Goal: Task Accomplishment & Management: Use online tool/utility

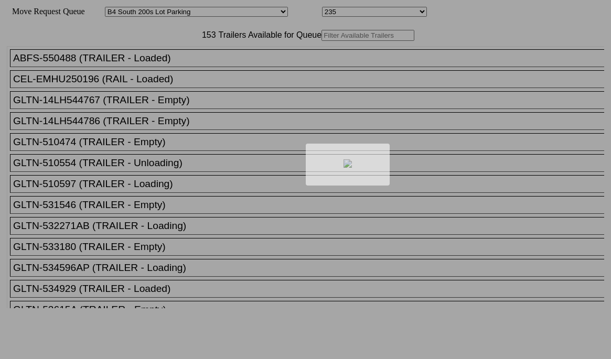
select select "528"
select select "8102"
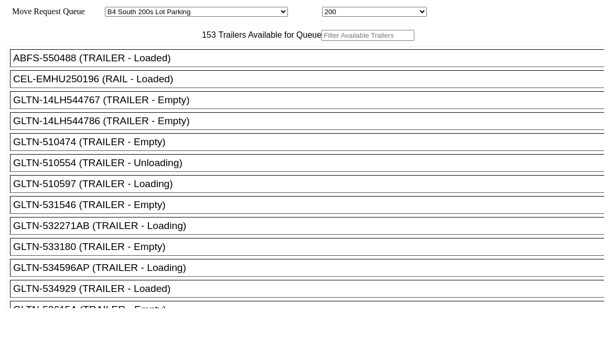
click at [322, 41] on input "text" at bounding box center [368, 35] width 93 height 11
paste input "HGIU515556"
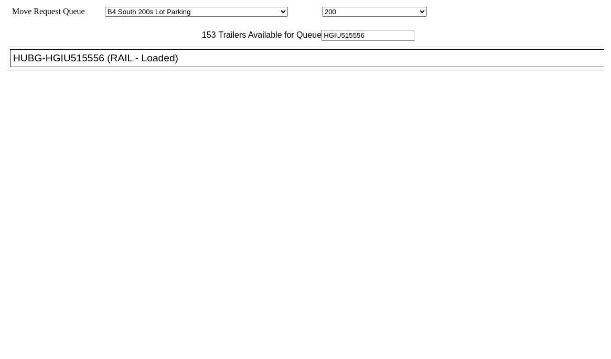
type input "HGIU515556"
click at [179, 64] on div "HUBG-HGIU515556 (RAIL - Loaded)" at bounding box center [312, 58] width 598 height 12
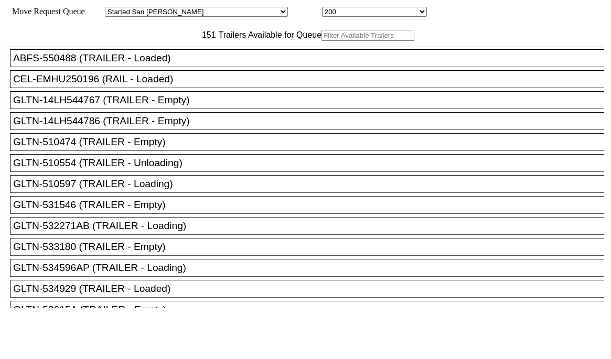
drag, startPoint x: 440, startPoint y: 85, endPoint x: 418, endPoint y: 91, distance: 22.4
click at [322, 41] on input "text" at bounding box center [368, 35] width 93 height 11
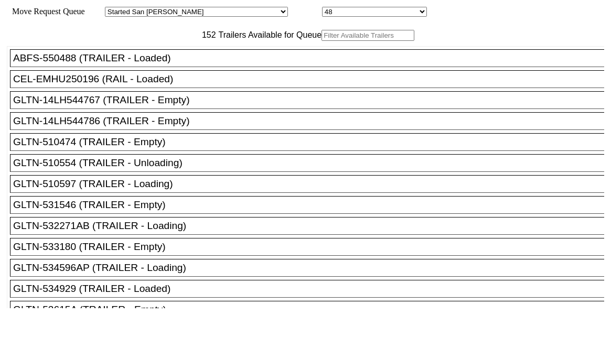
paste input "HGIU515556"
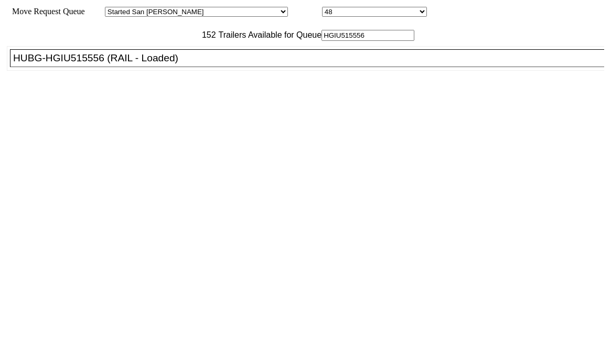
type input "HGIU515556"
click at [177, 64] on div "HUBG-HGIU515556 (RAIL - Loaded)" at bounding box center [312, 58] width 598 height 12
